Goal: Task Accomplishment & Management: Complete application form

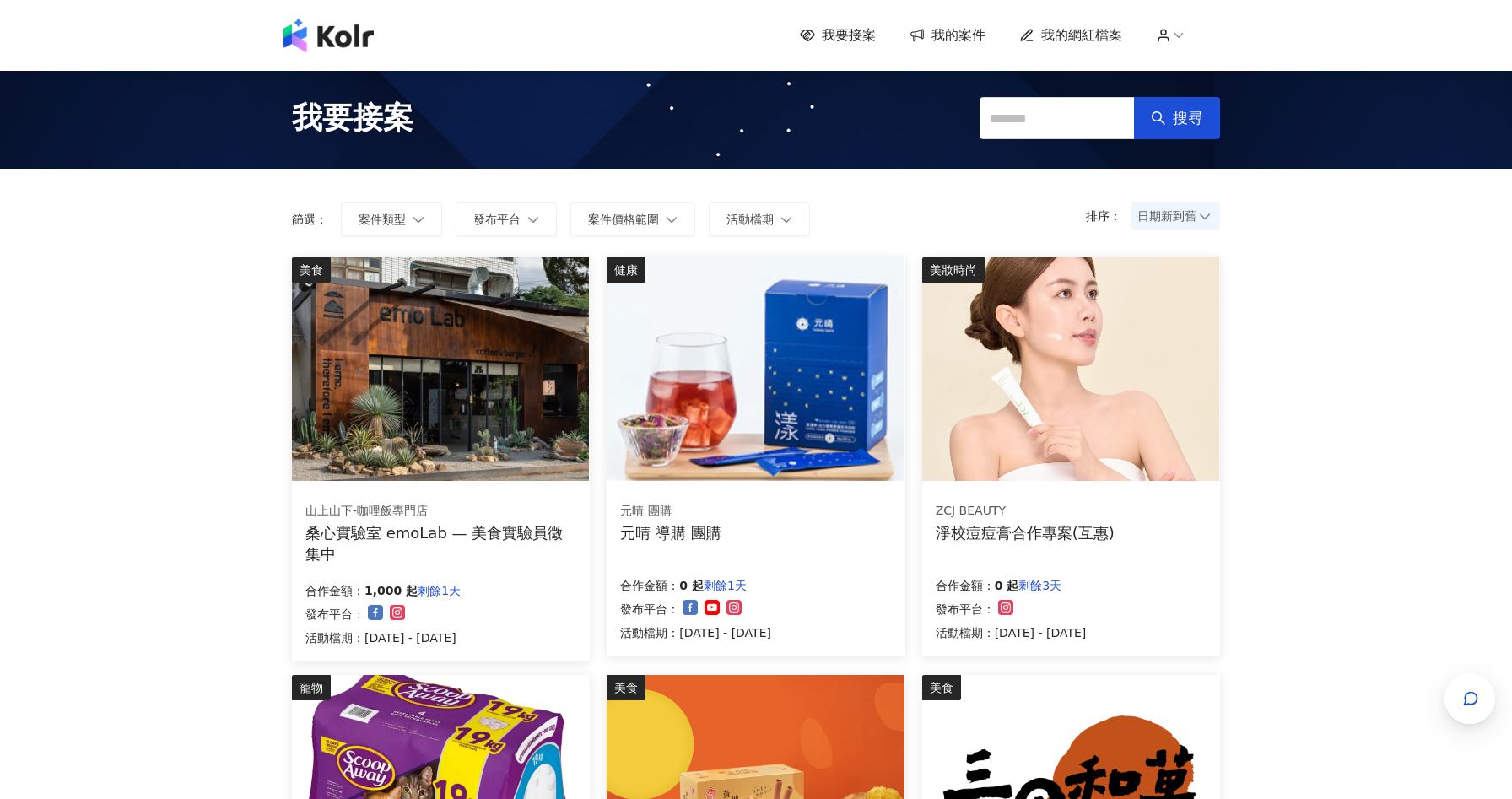
scroll to position [776, 0]
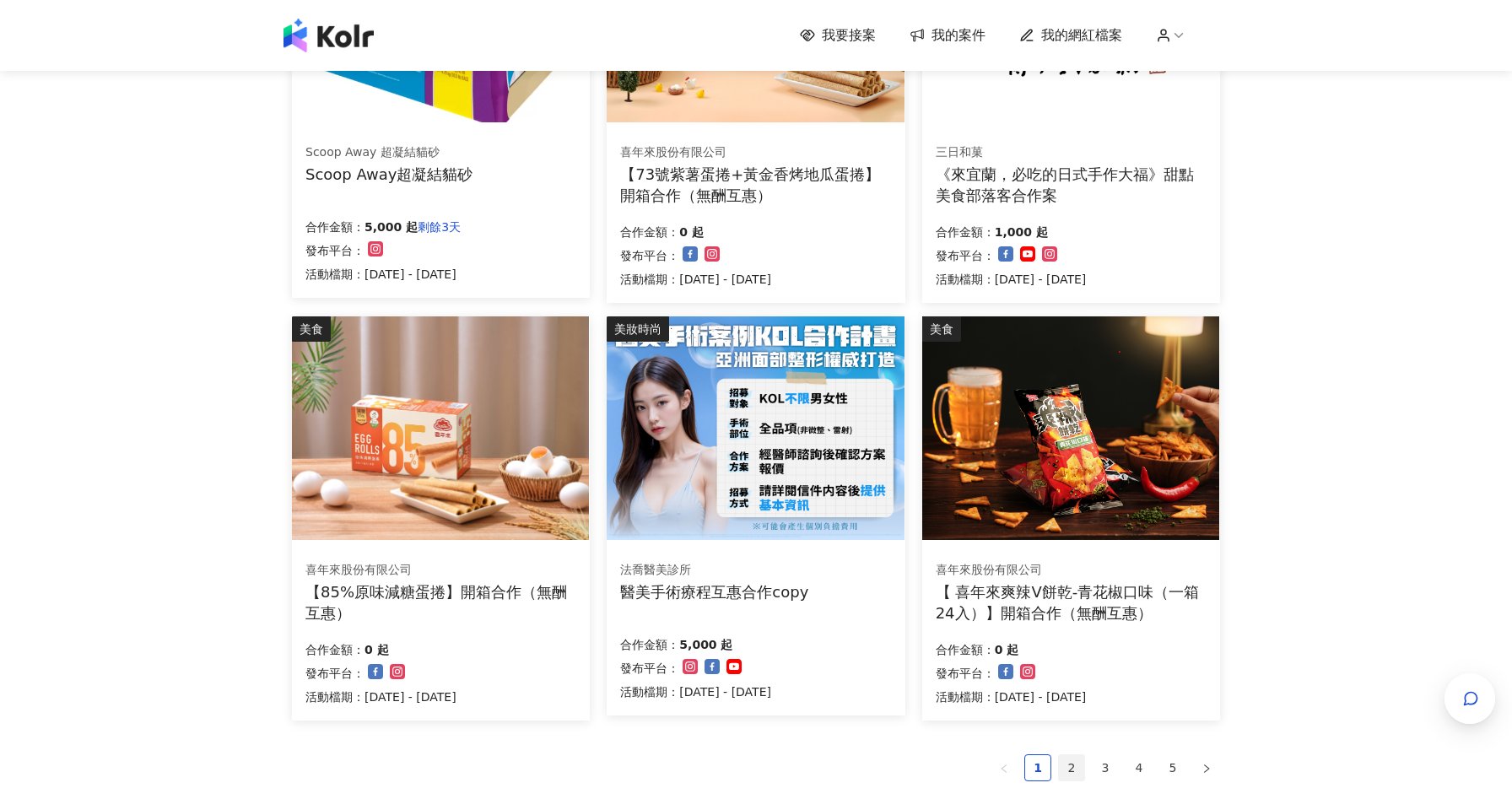
click at [1070, 776] on link "2" at bounding box center [1071, 768] width 26 height 26
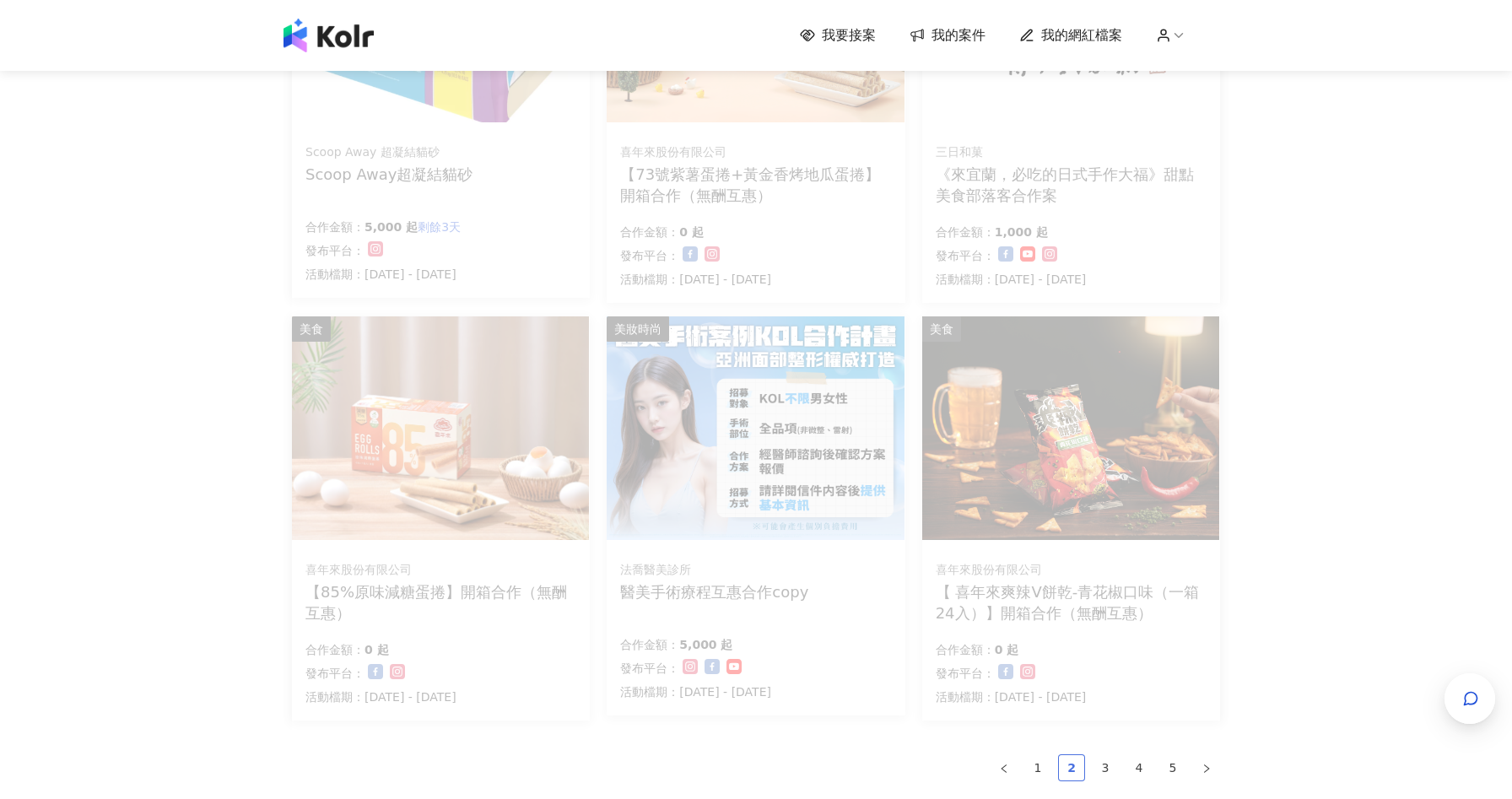
click at [1070, 759] on link "2" at bounding box center [1071, 768] width 26 height 26
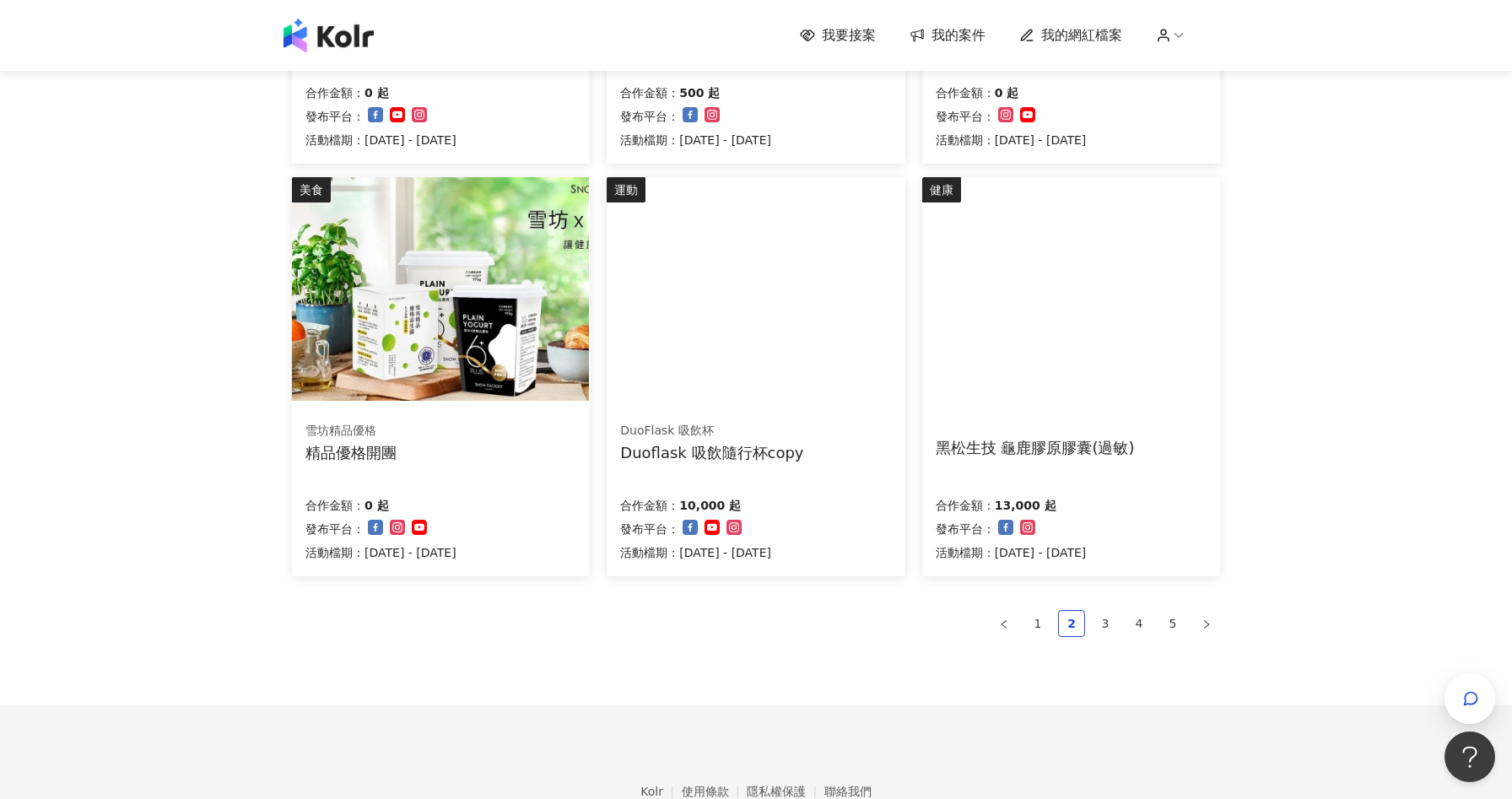
scroll to position [908, 0]
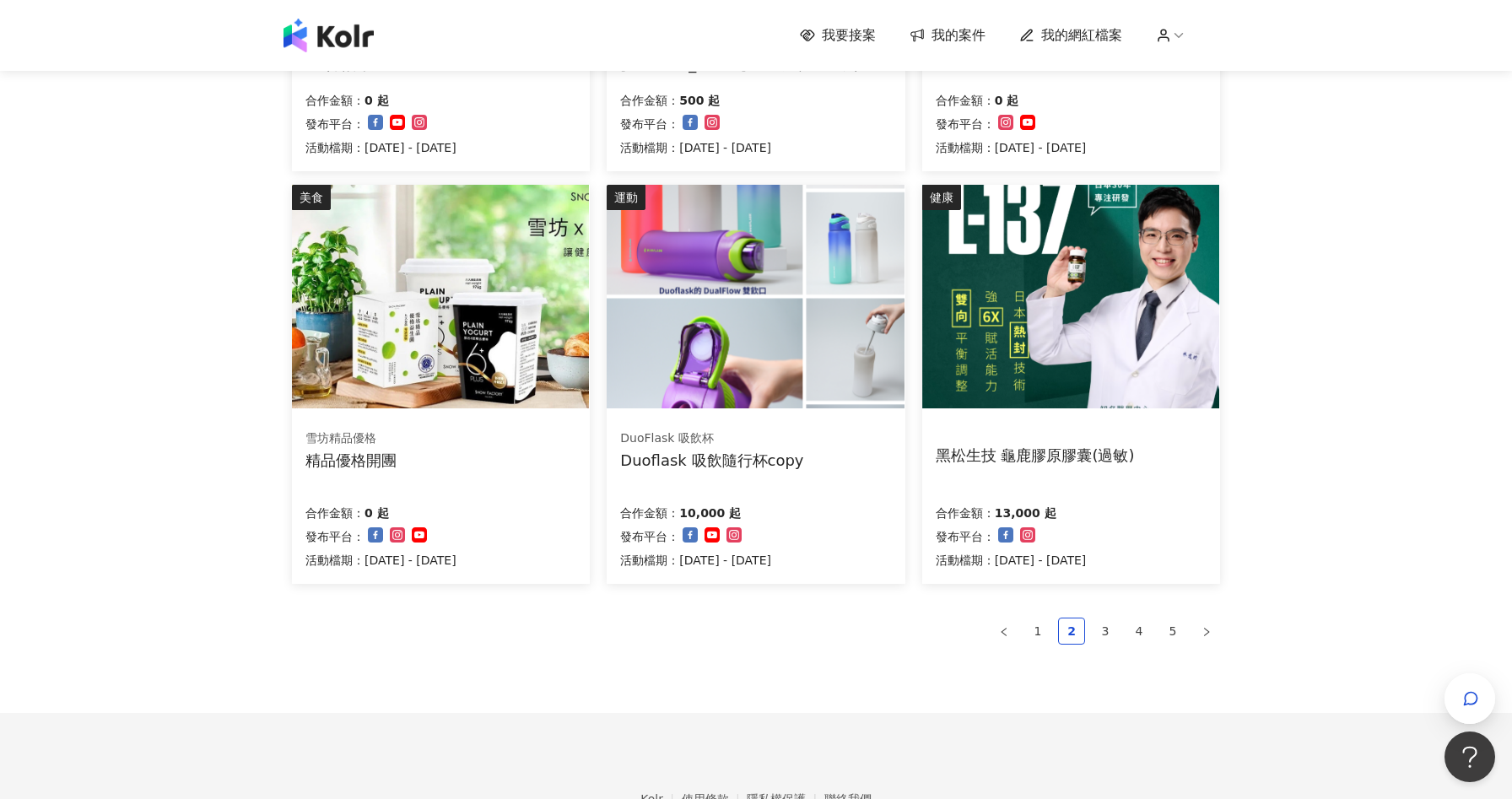
click at [828, 423] on div "DuoFlask 吸飲杯 Duoflask 吸飲隨行杯copy 合作金額： 10,000 起 發布平台： 活動檔期：[DATE] - [DATE]" at bounding box center [755, 500] width 298 height 169
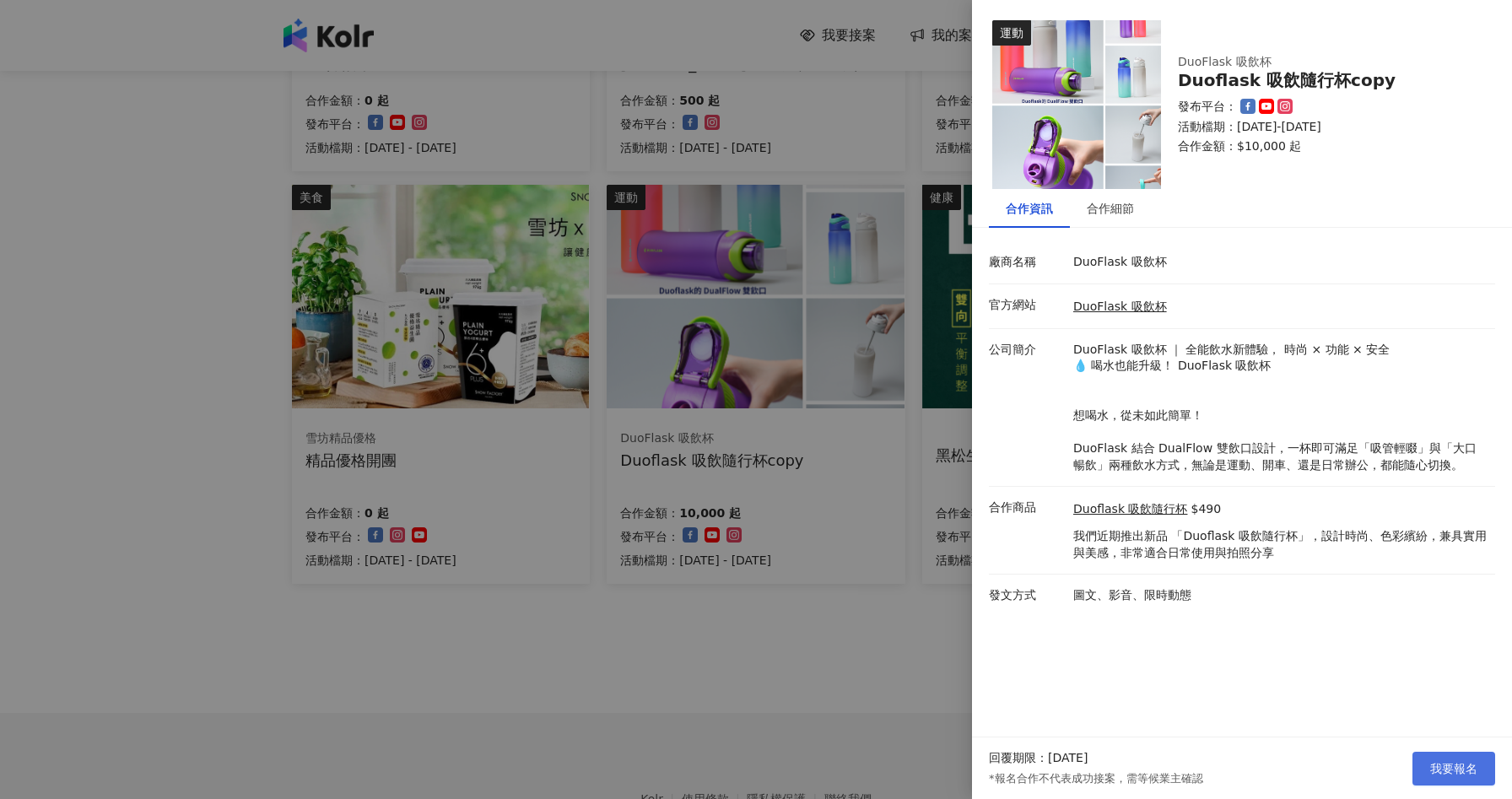
click at [1474, 771] on span "我要報名" at bounding box center [1454, 769] width 47 height 13
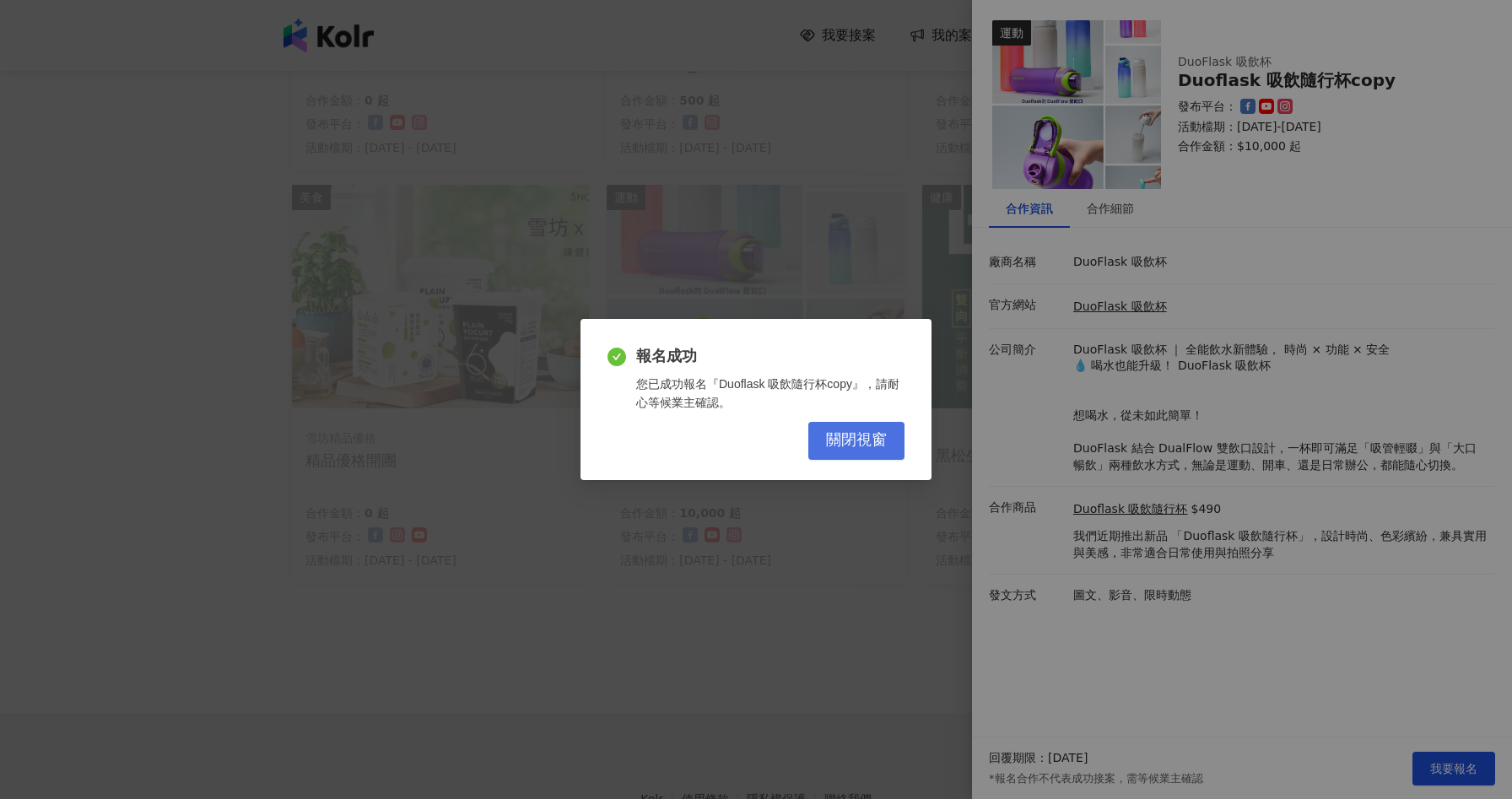
click at [846, 441] on span "關閉視窗" at bounding box center [857, 440] width 61 height 19
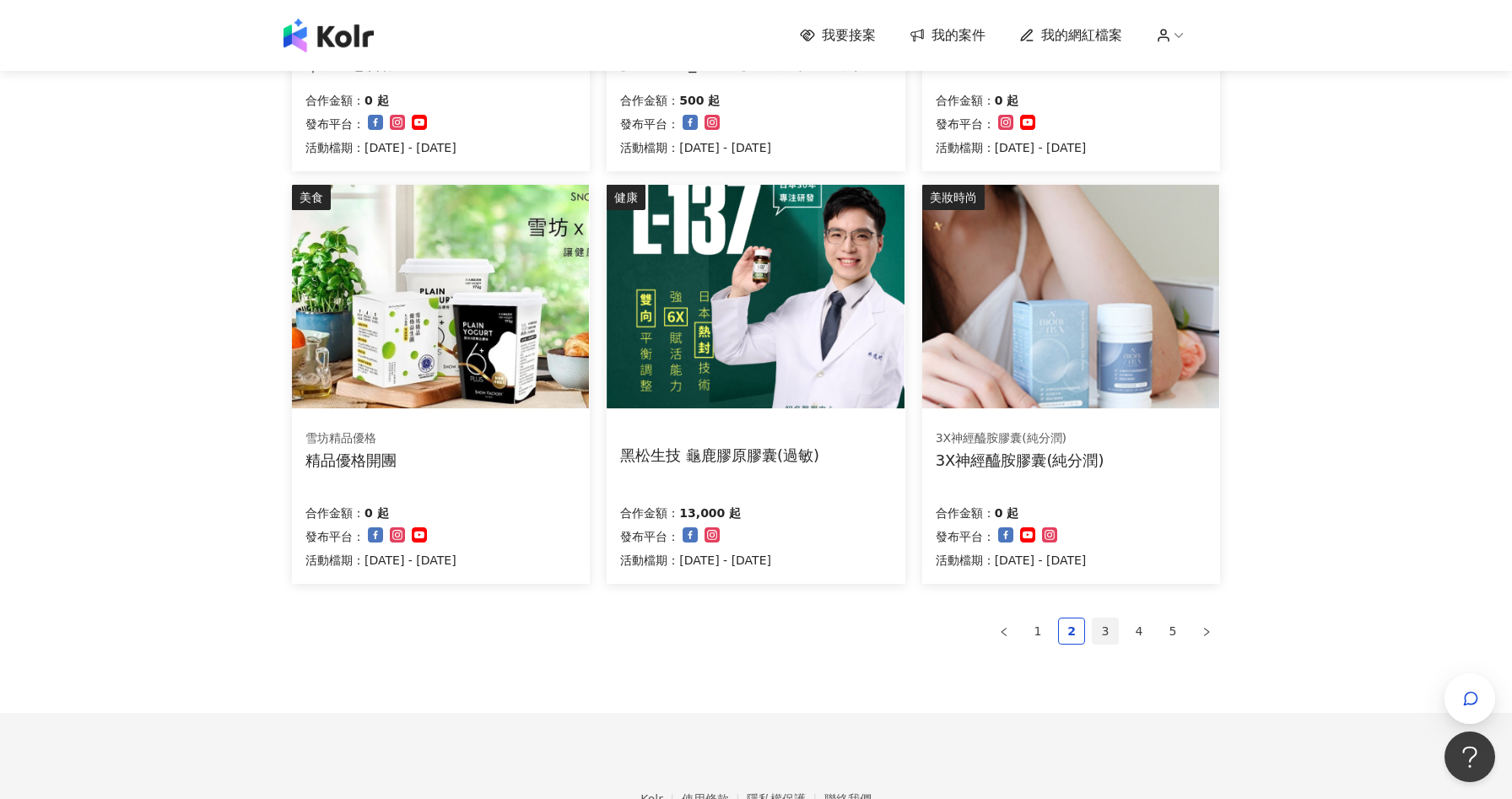
click at [1107, 631] on link "3" at bounding box center [1105, 631] width 26 height 26
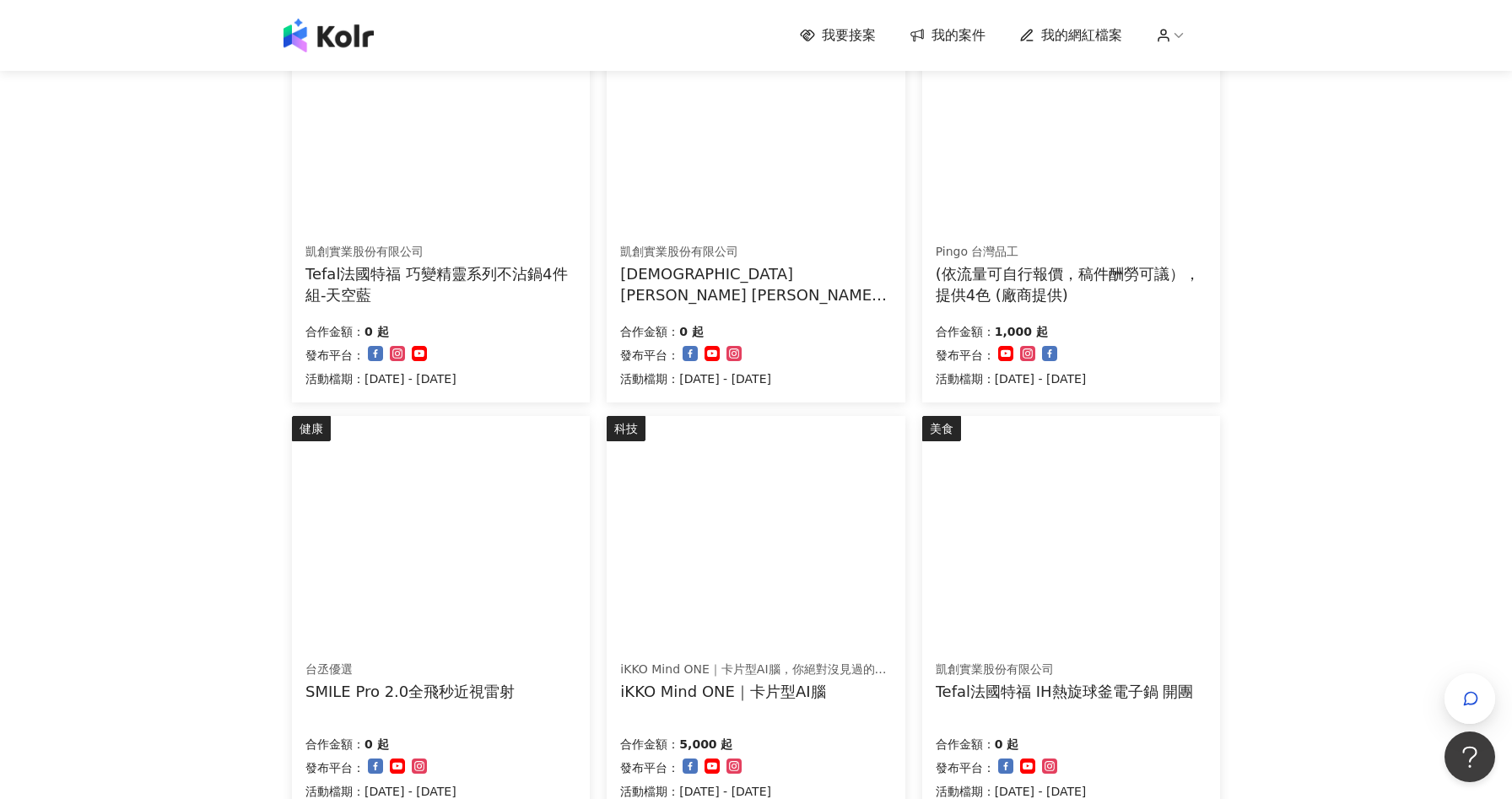
scroll to position [997, 0]
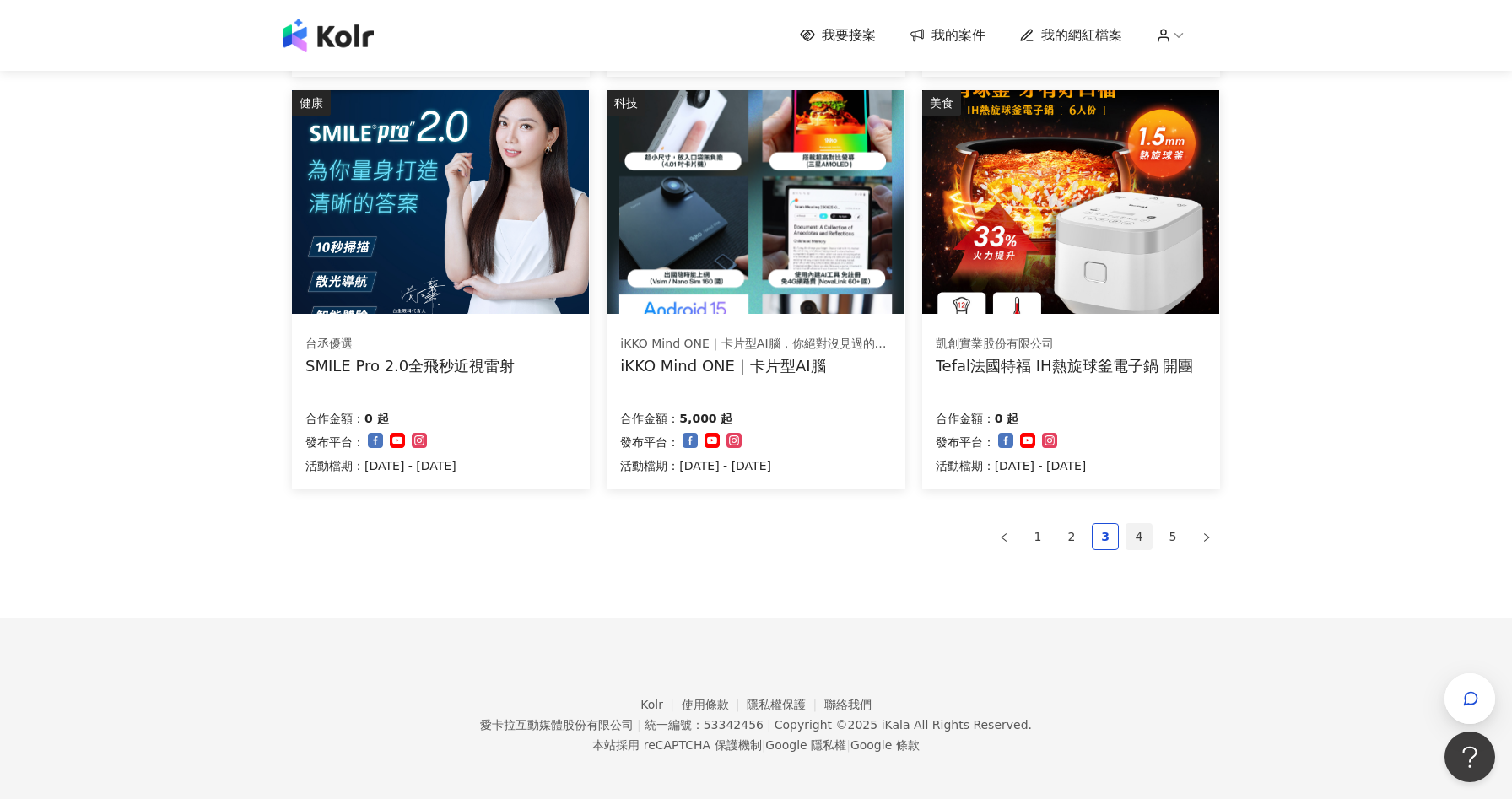
click at [1147, 537] on link "4" at bounding box center [1138, 536] width 26 height 26
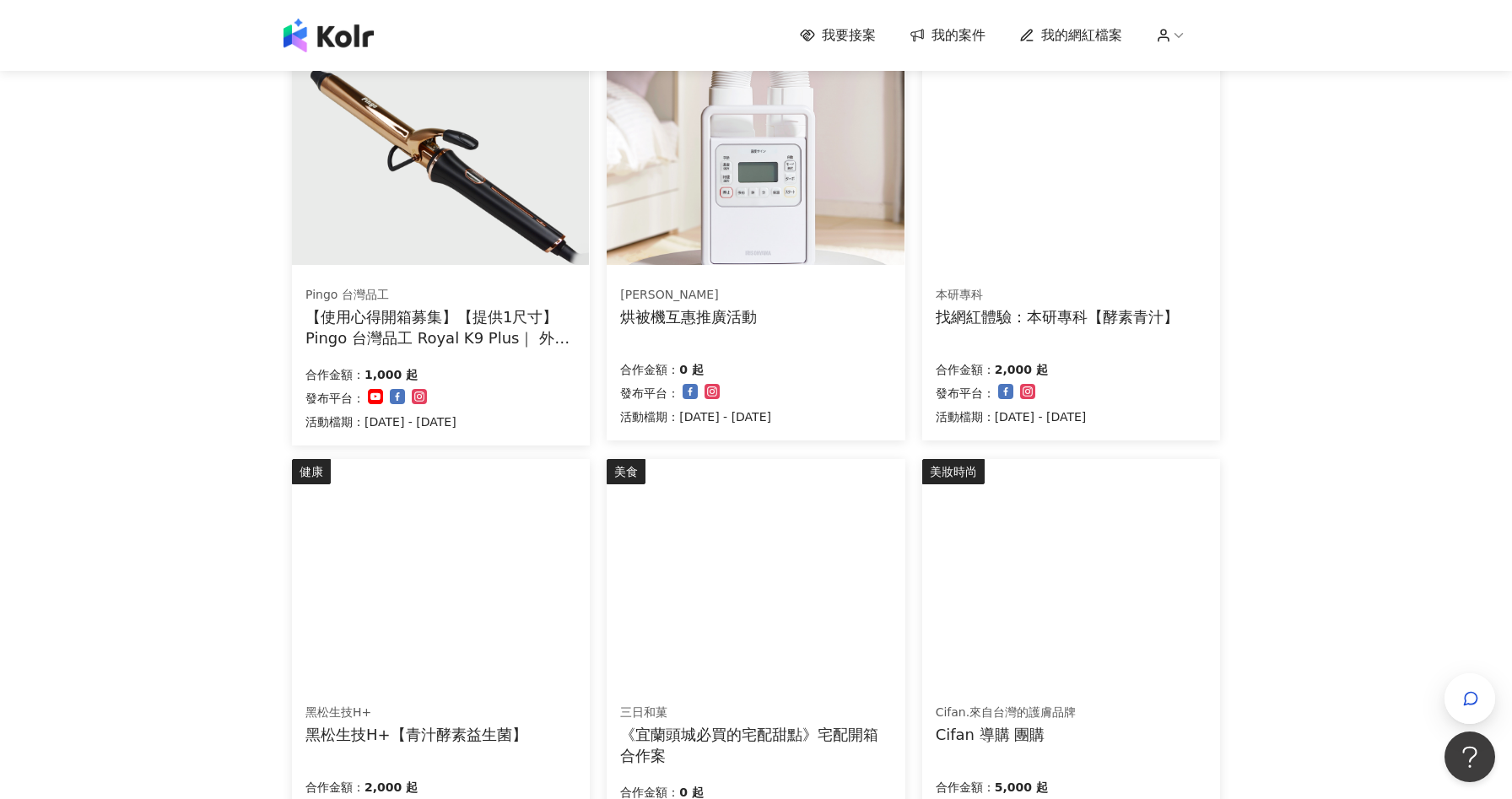
scroll to position [392, 0]
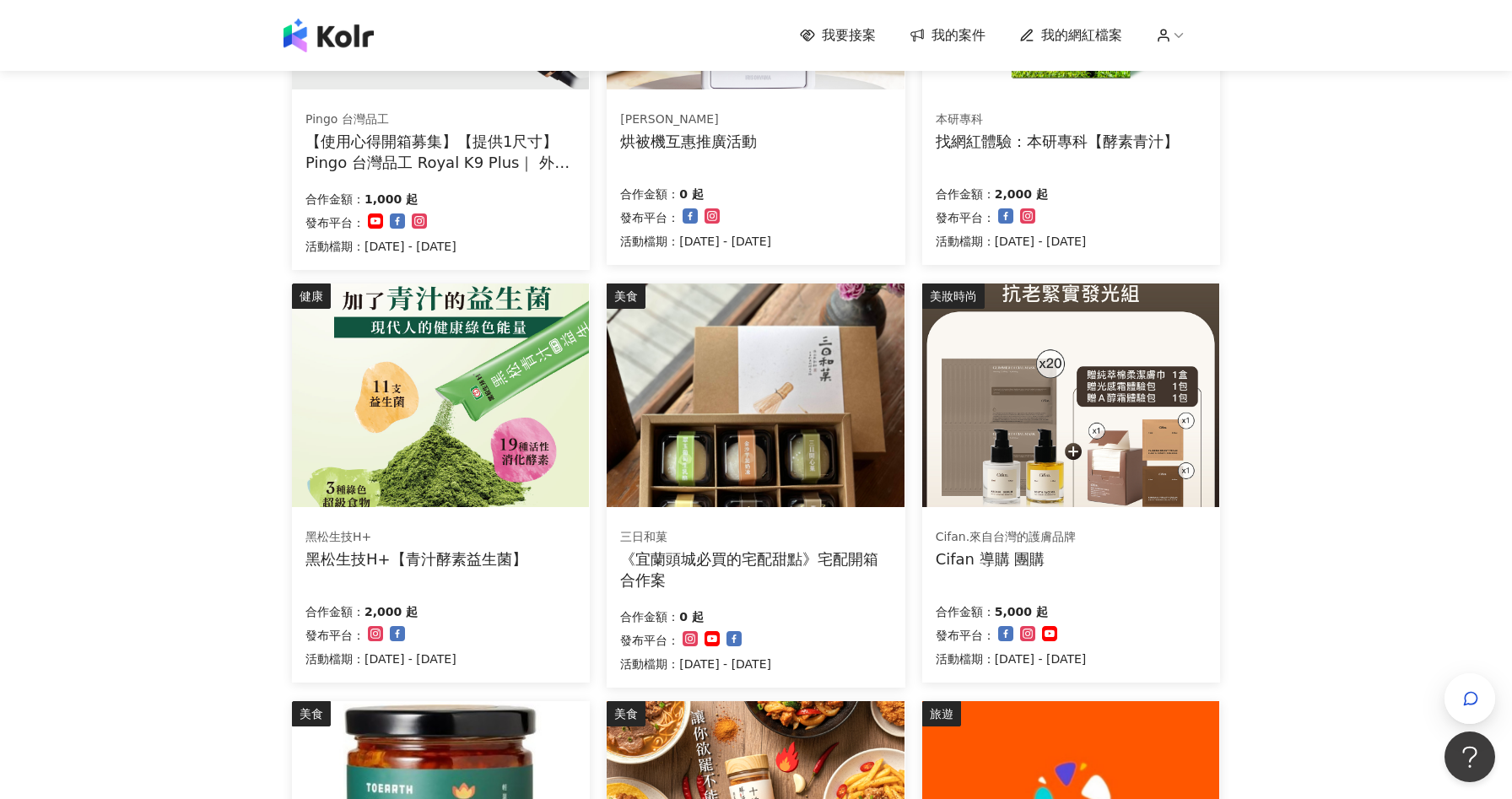
click at [1148, 568] on div "Cifan.來自台灣的護膚品牌 Cifan 導購 團購 合作金額： 5,000 起 發布平台： 活動檔期：[DATE] - [DATE]" at bounding box center [1071, 599] width 298 height 169
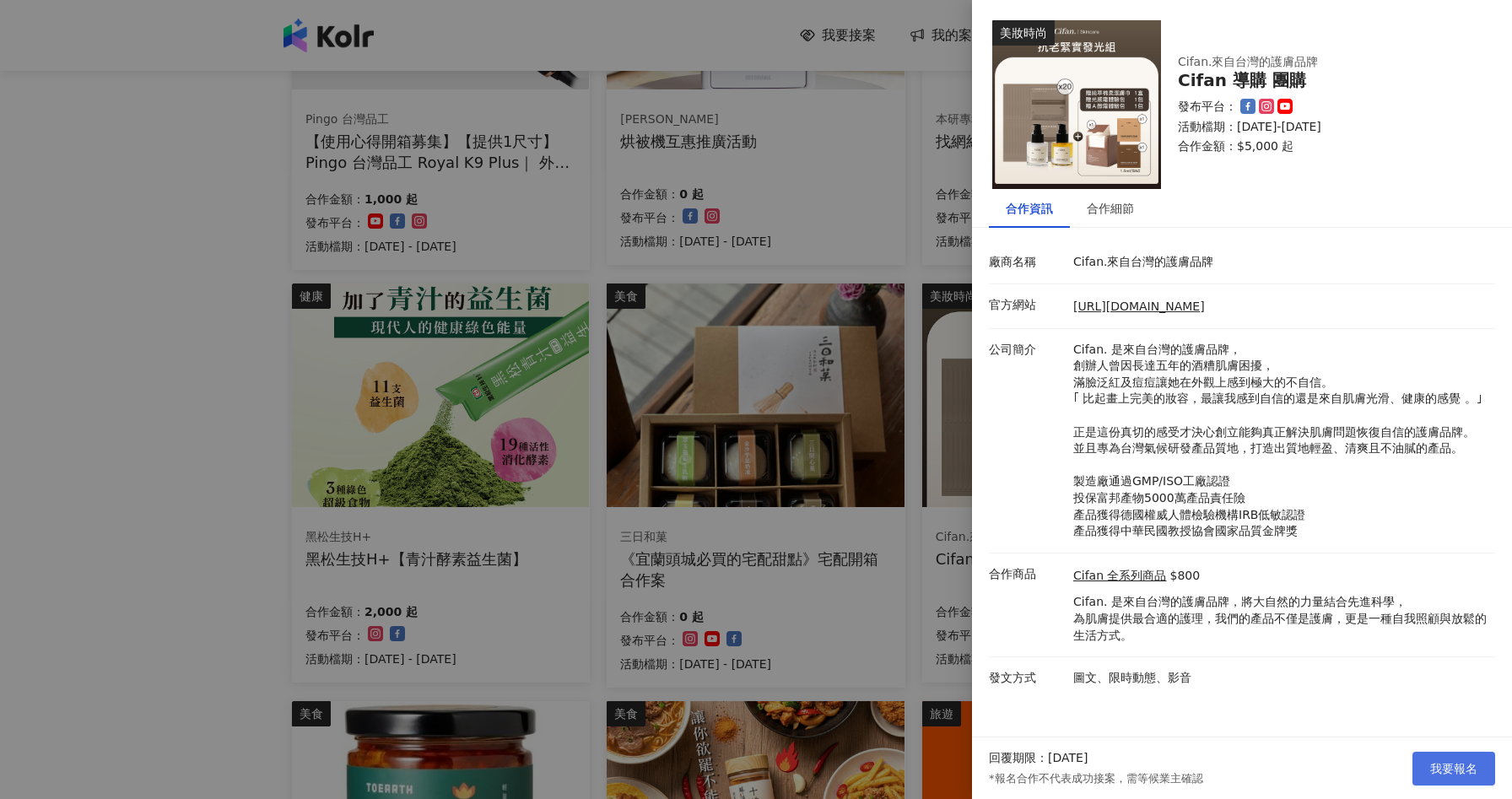
click at [1440, 766] on span "我要報名" at bounding box center [1454, 769] width 47 height 13
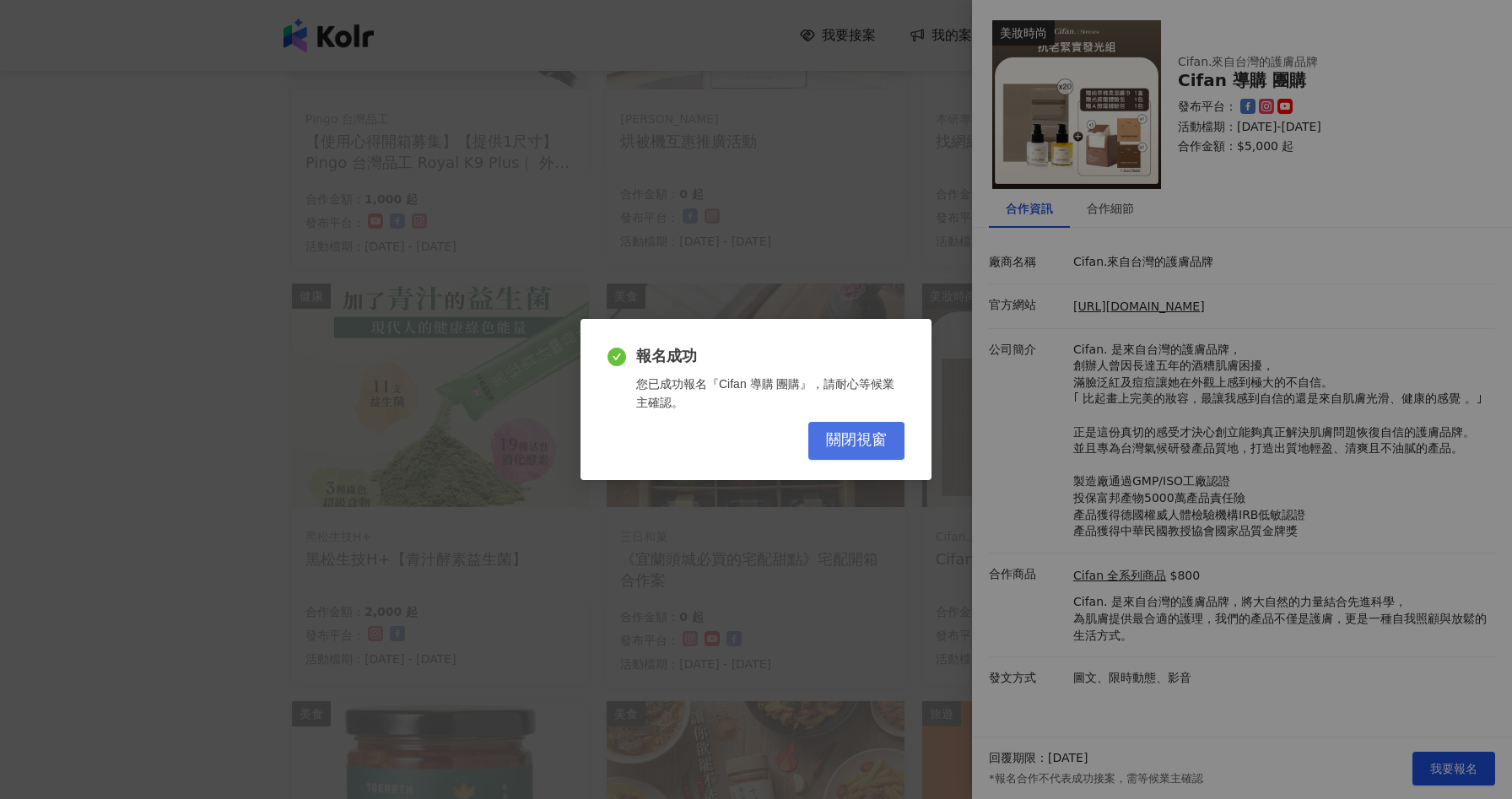
click at [889, 426] on button "關閉視窗" at bounding box center [856, 441] width 96 height 38
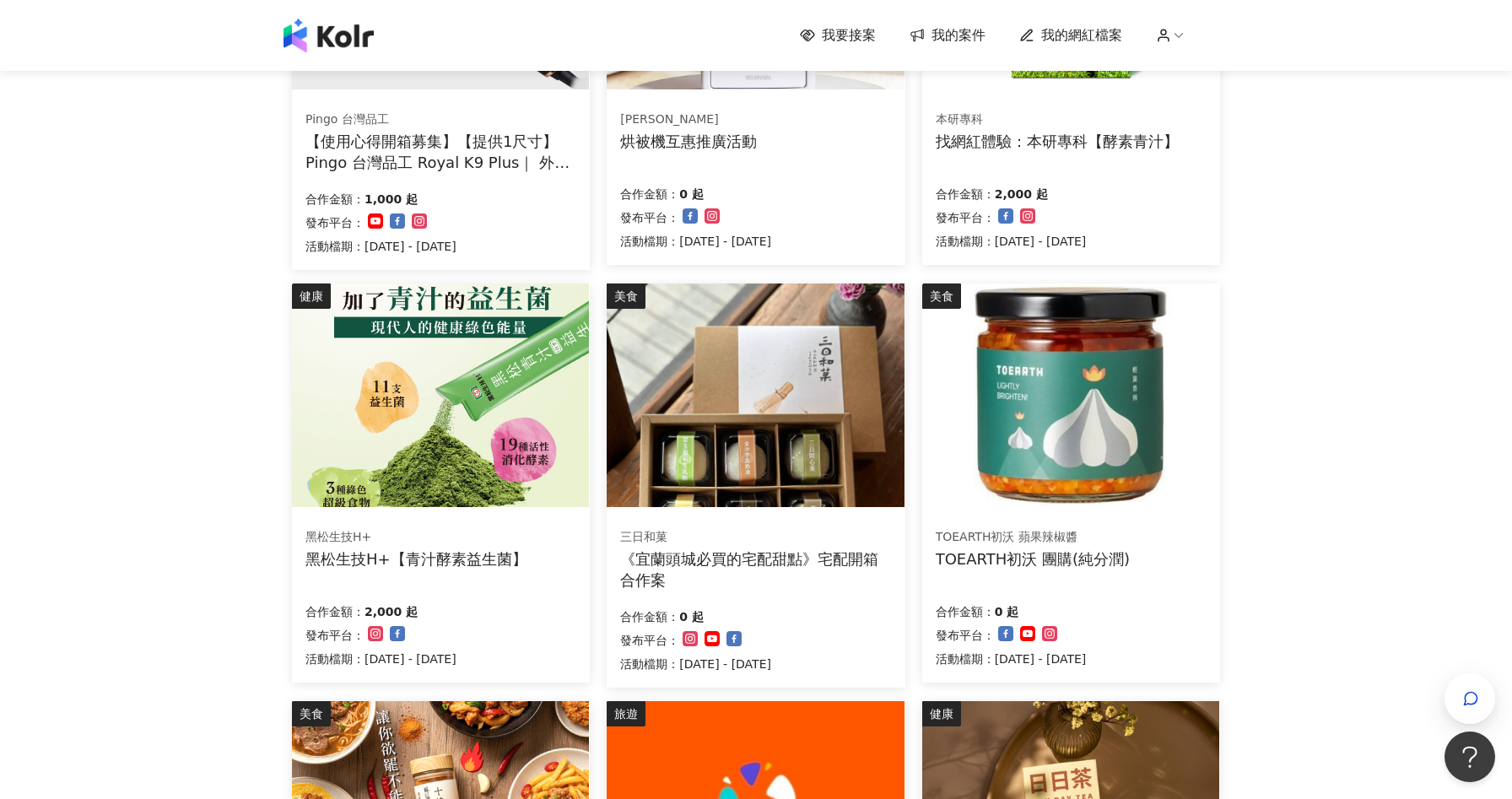
click at [1176, 600] on div "合作金額： 0 起 發布平台： 活動檔期：[DATE] - [DATE]" at bounding box center [1070, 634] width 270 height 71
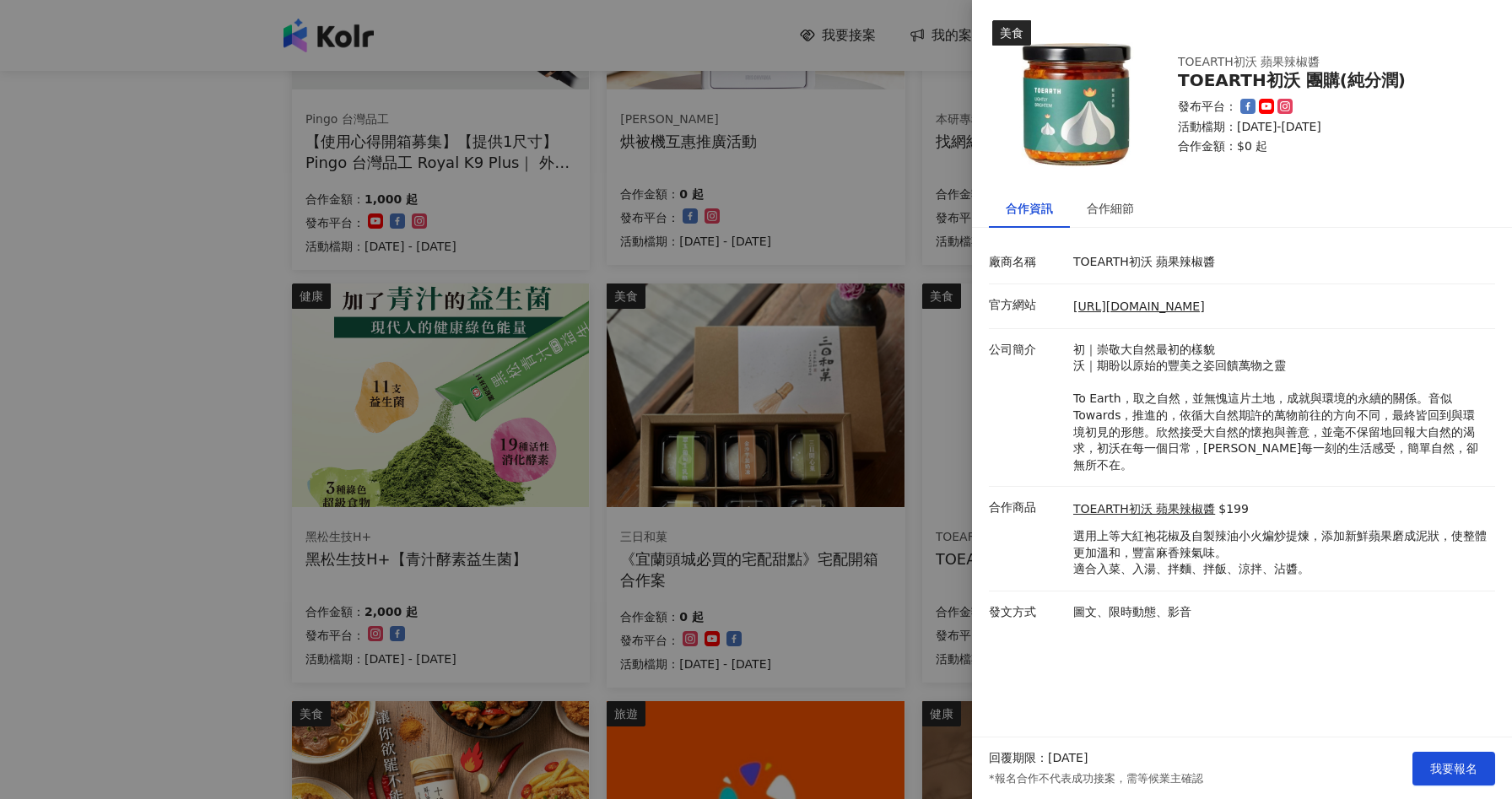
click at [155, 548] on div at bounding box center [756, 400] width 1512 height 799
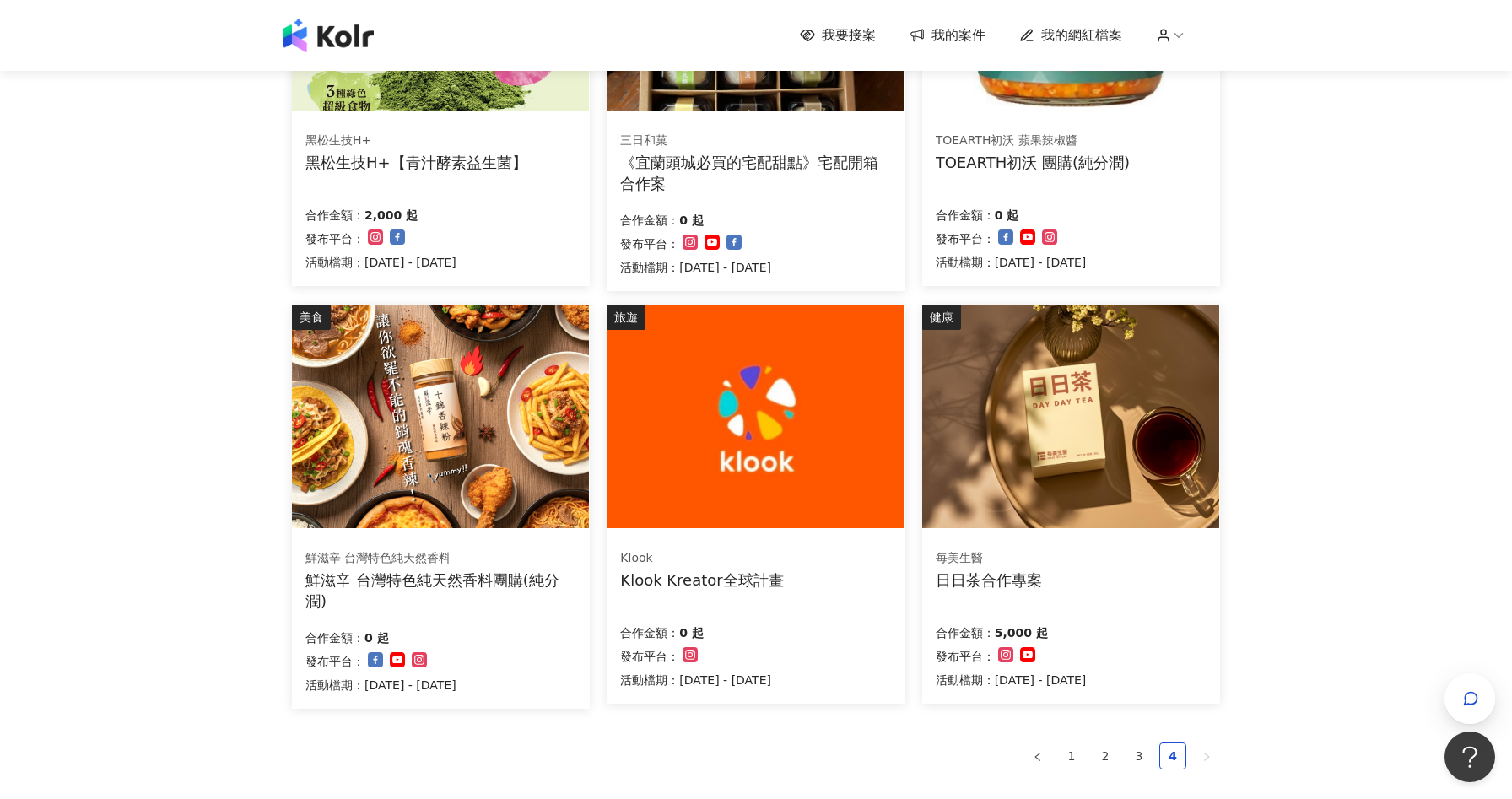
scroll to position [891, 0]
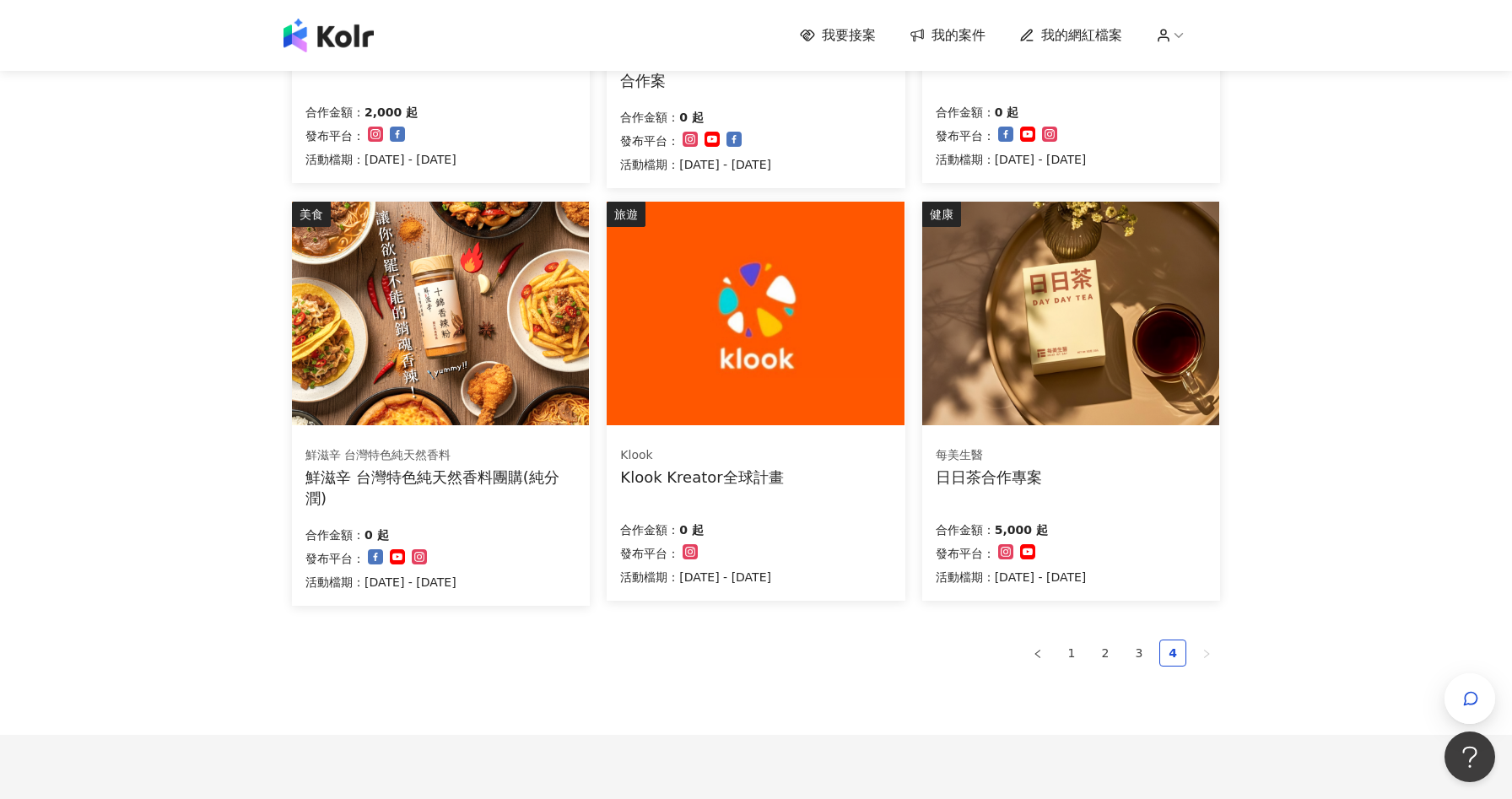
click at [452, 542] on div "合作金額： 0 起" at bounding box center [380, 533] width 151 height 24
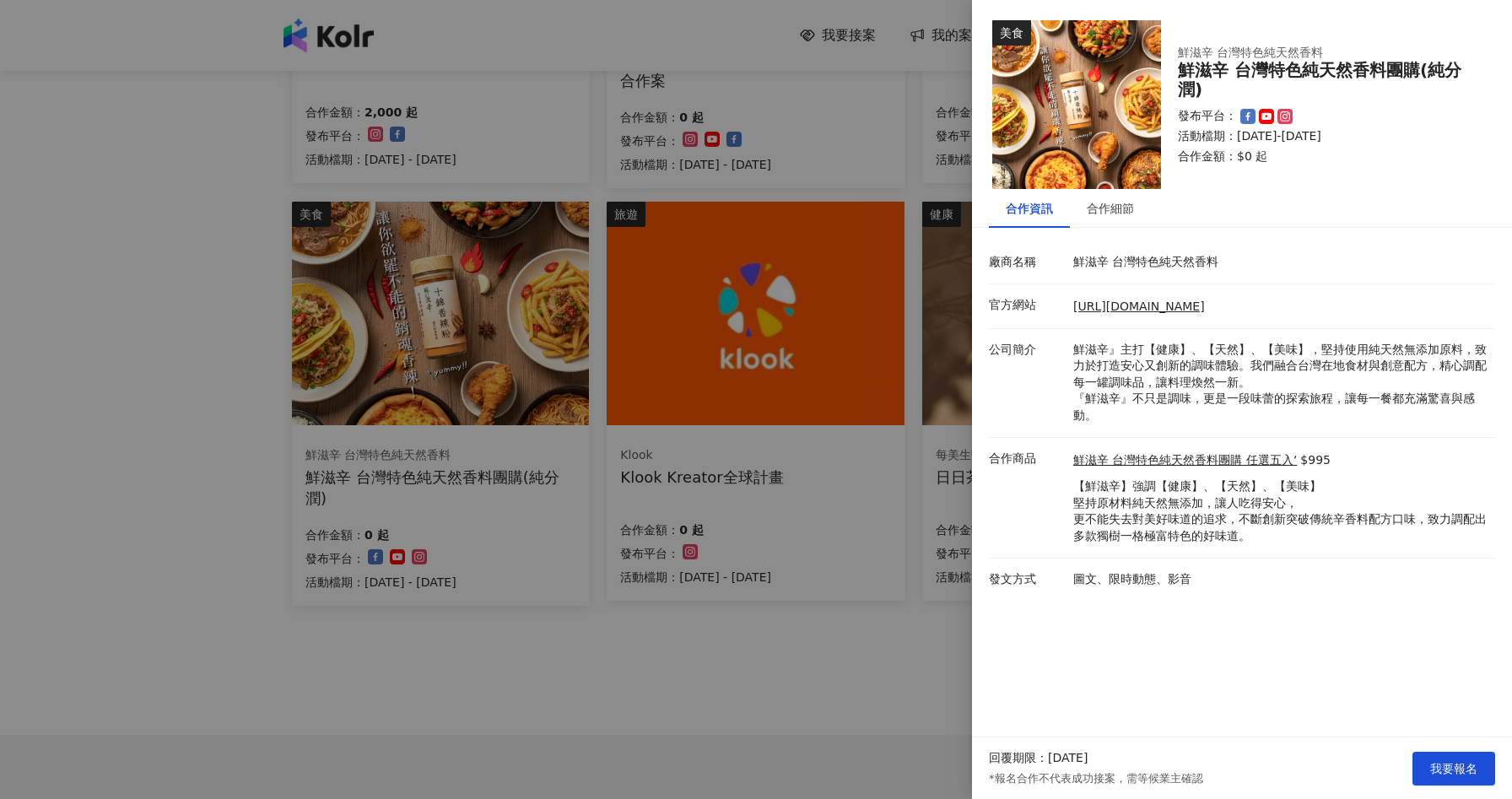
click at [65, 585] on div at bounding box center [756, 400] width 1512 height 799
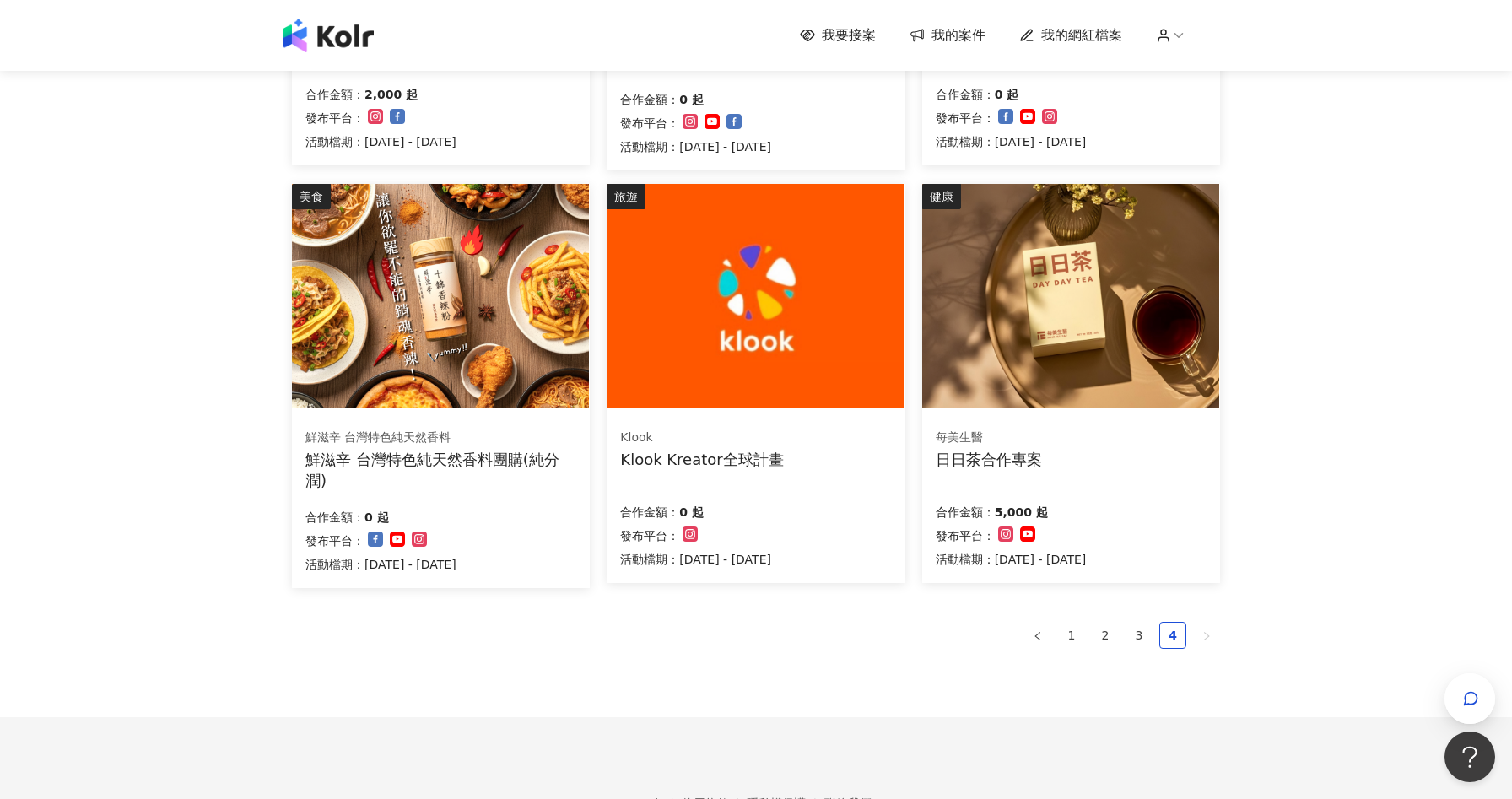
scroll to position [1013, 0]
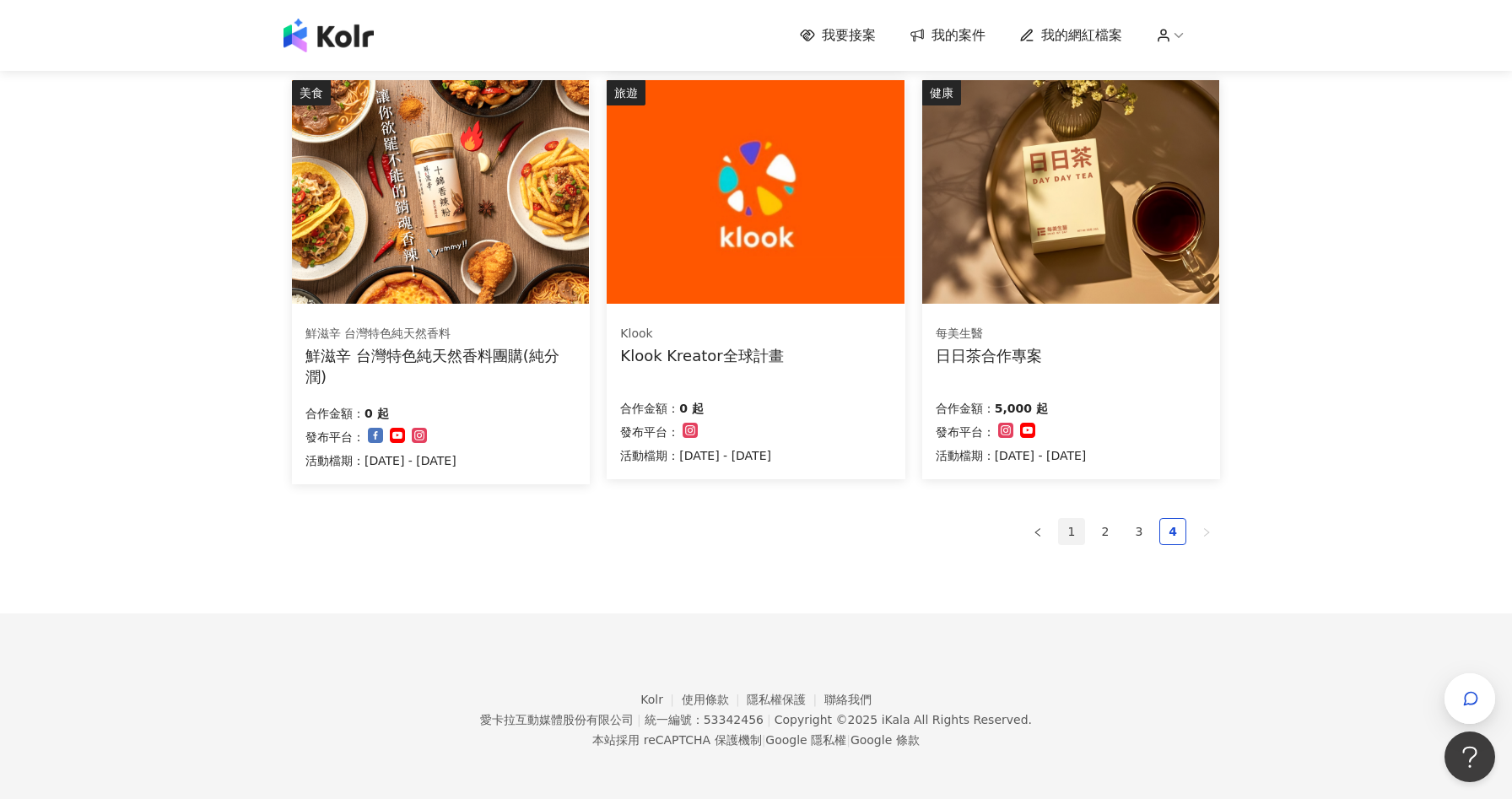
click at [1073, 527] on link "1" at bounding box center [1071, 531] width 26 height 26
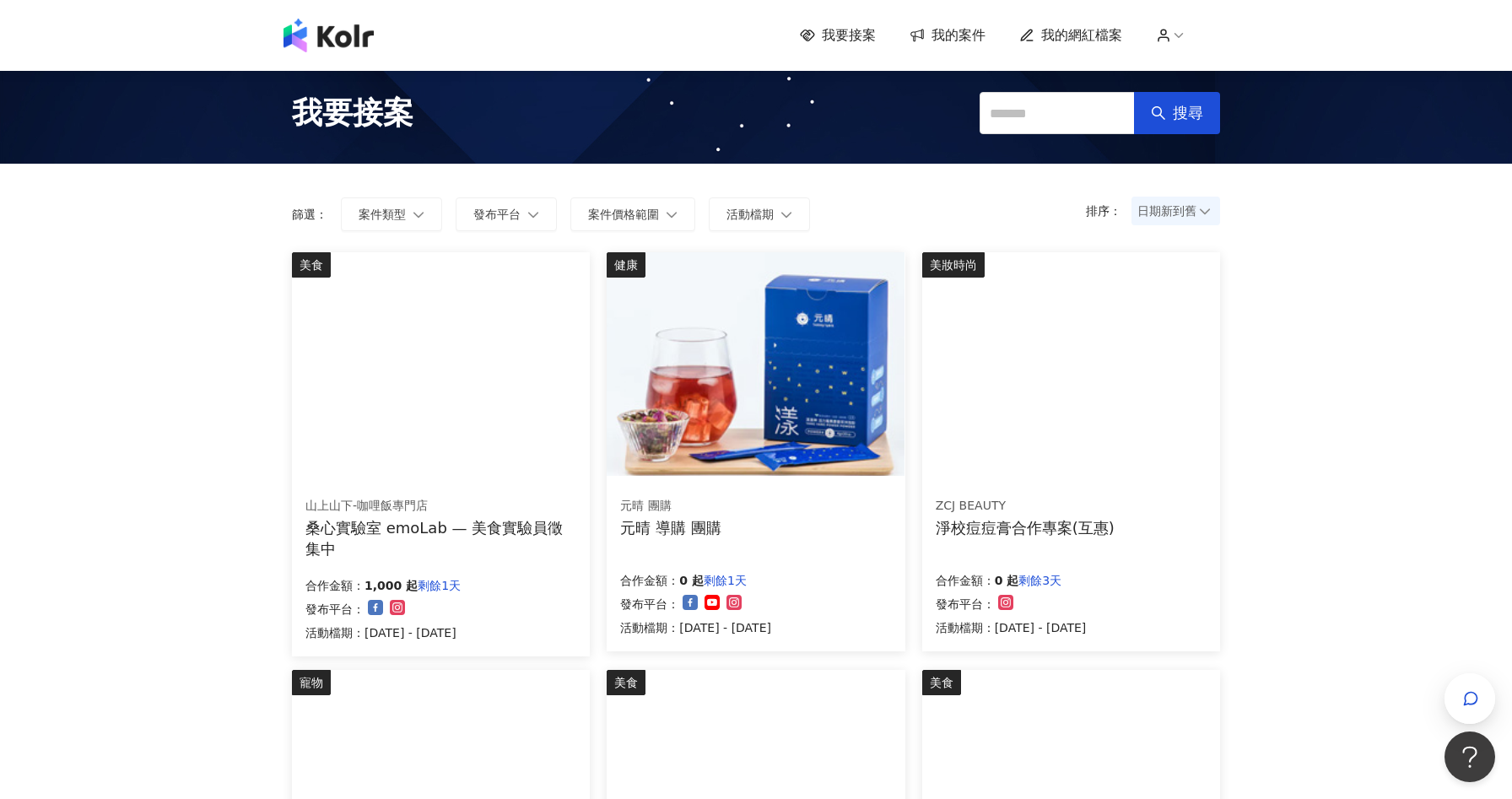
scroll to position [0, 0]
